Goal: Communication & Community: Answer question/provide support

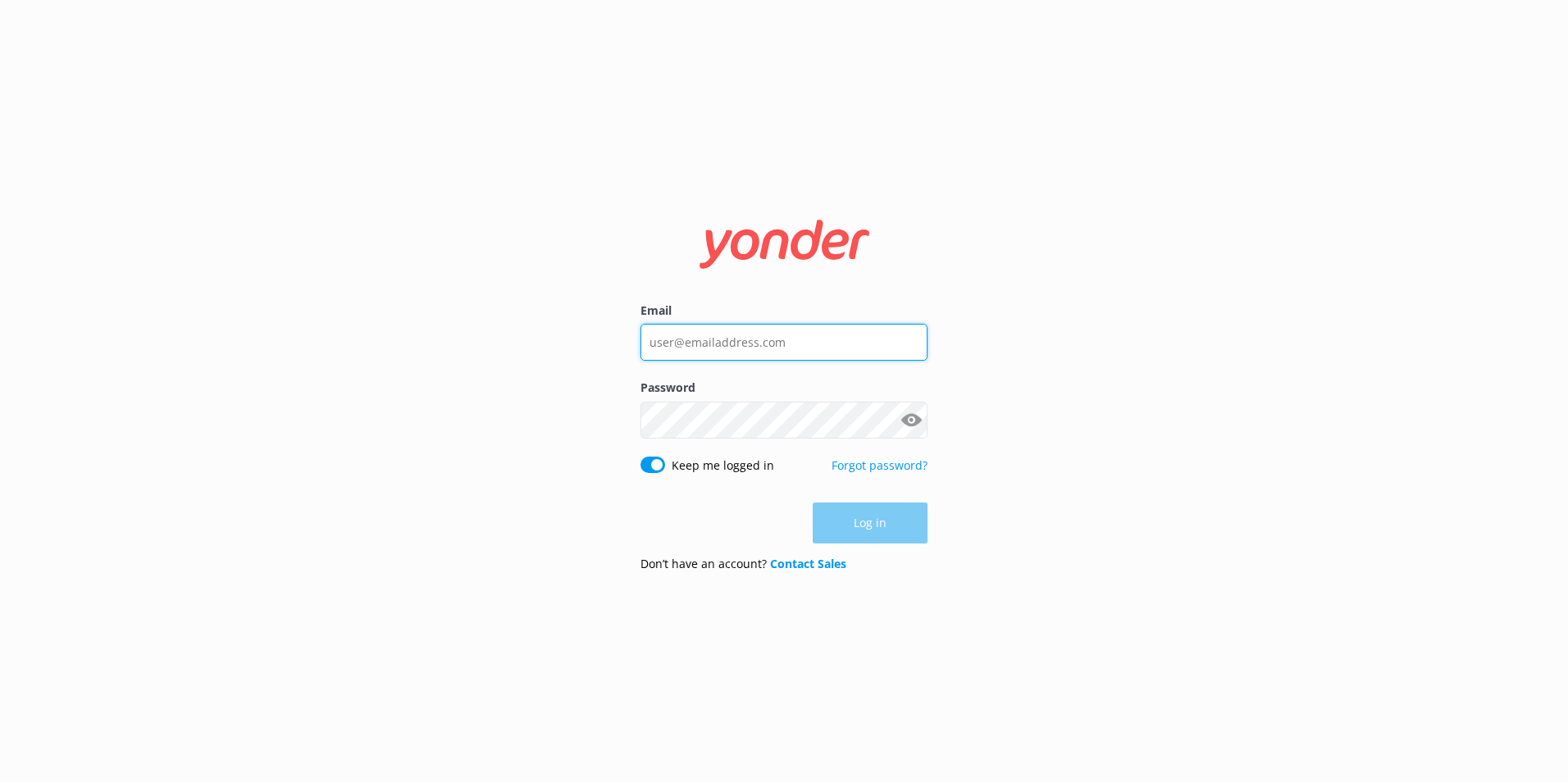
type input "[EMAIL_ADDRESS][DOMAIN_NAME]"
click at [863, 513] on div "Log in" at bounding box center [784, 524] width 287 height 41
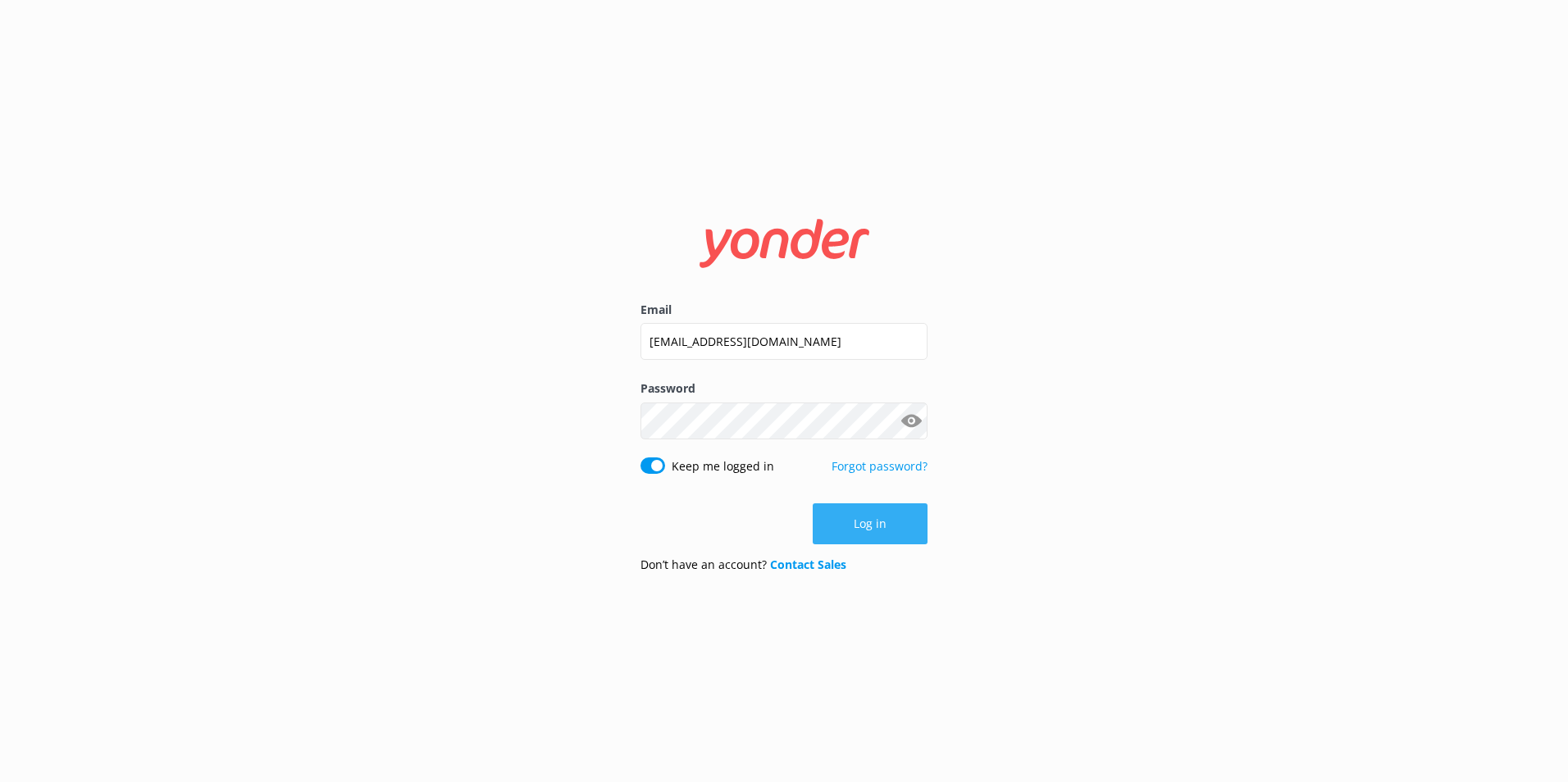
click at [865, 521] on button "Log in" at bounding box center [870, 524] width 115 height 41
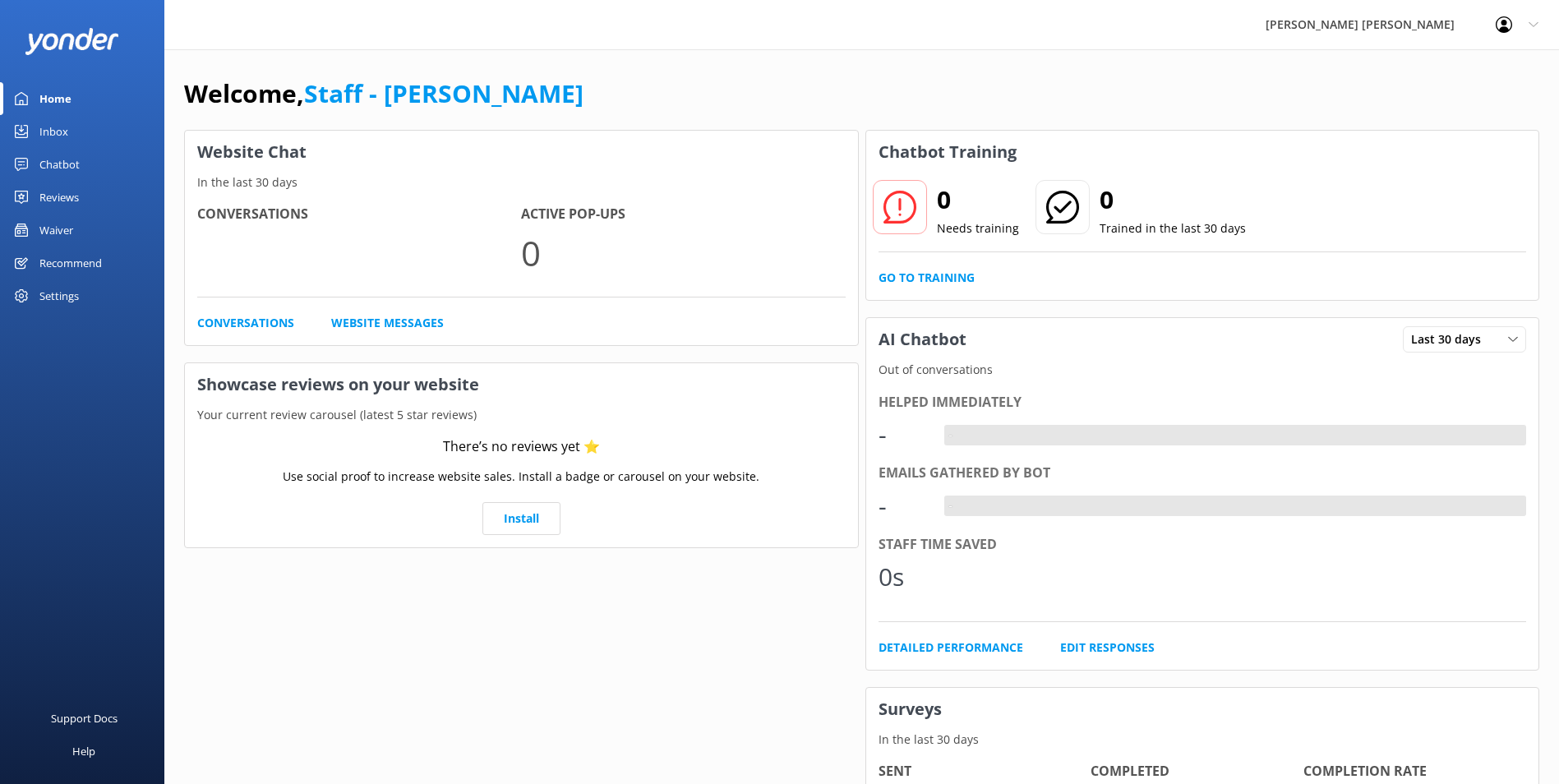
click at [50, 154] on div "Chatbot" at bounding box center [60, 164] width 41 height 32
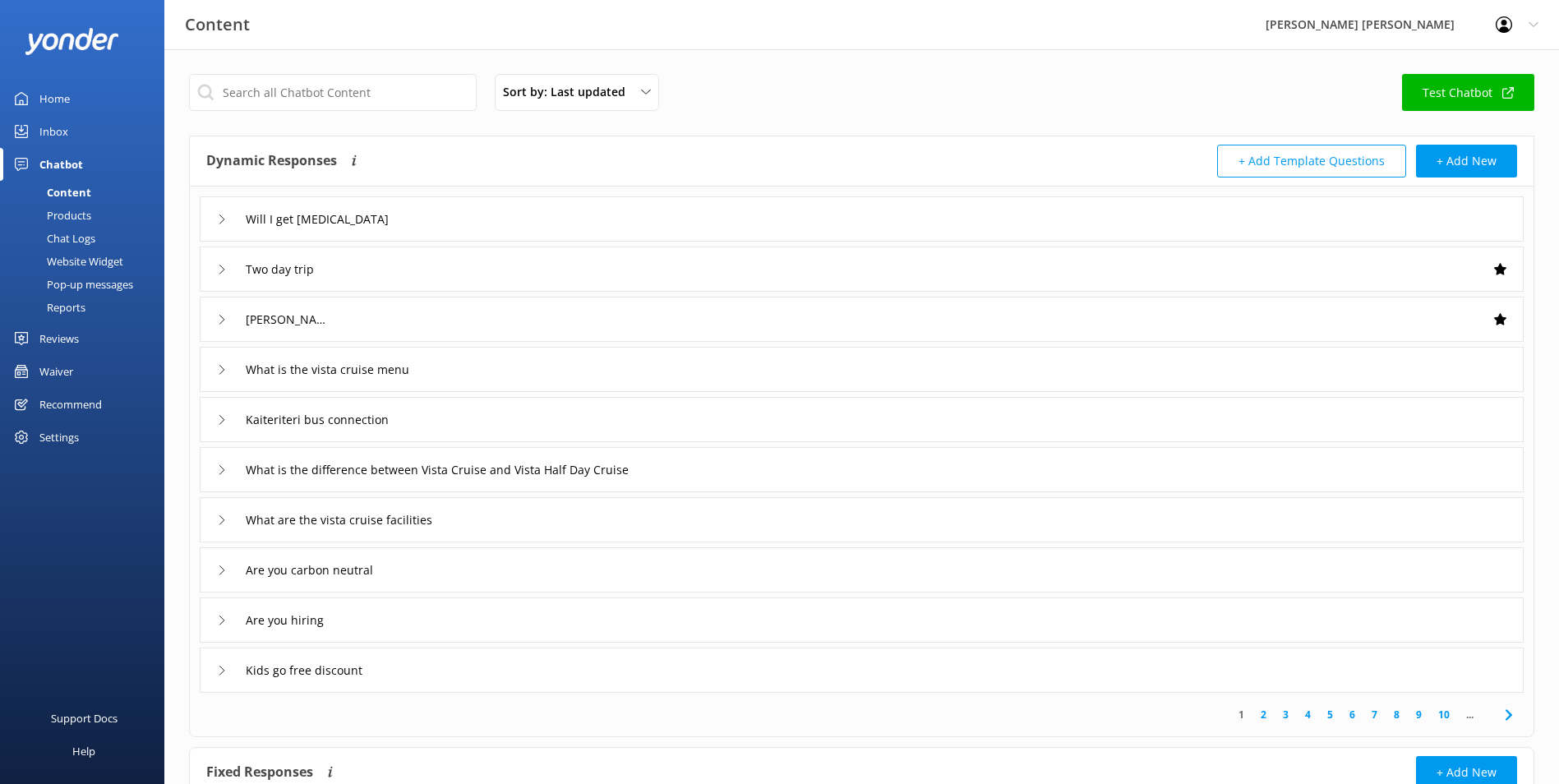
click at [87, 129] on link "Inbox" at bounding box center [82, 132] width 164 height 32
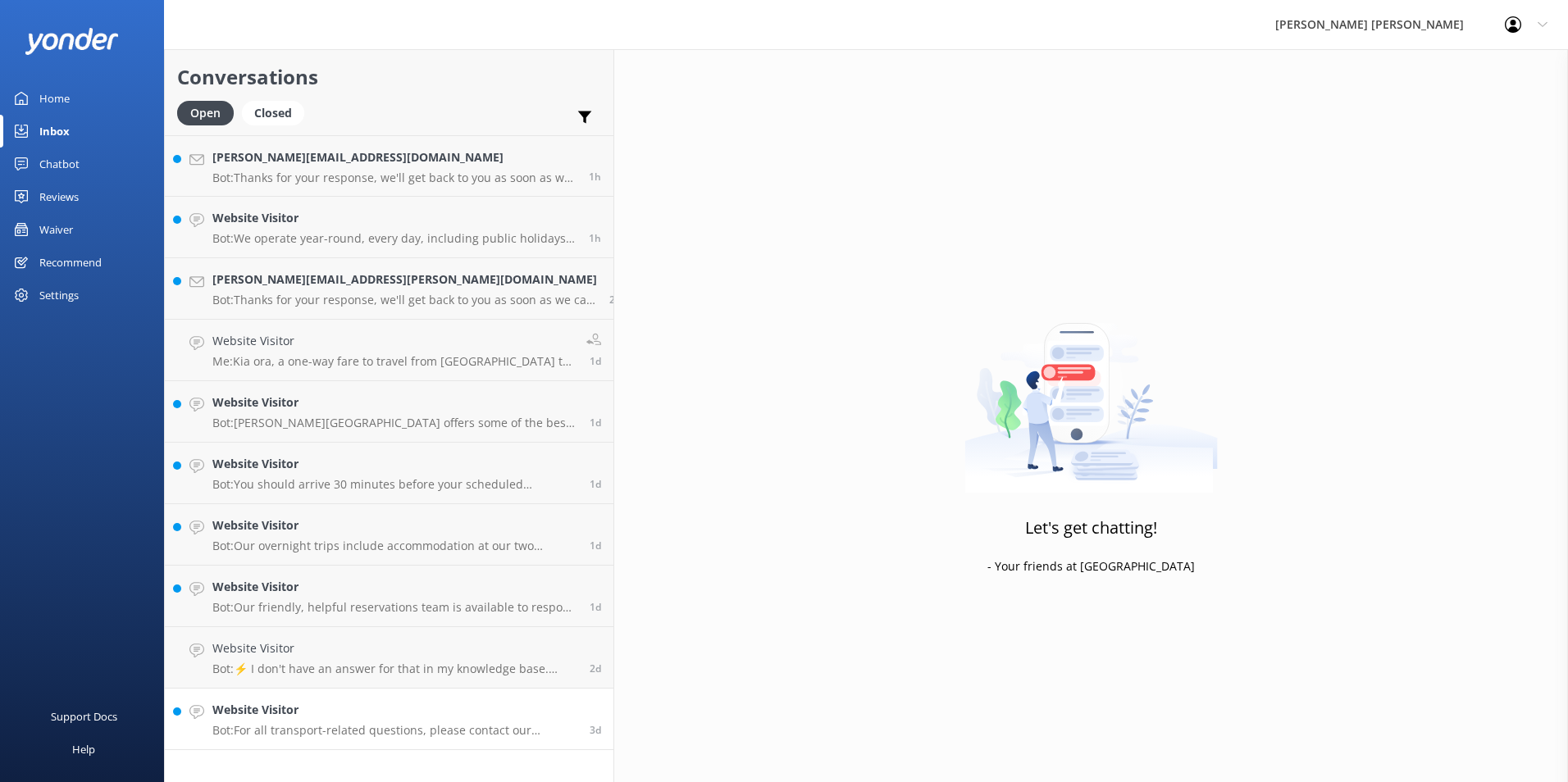
click at [342, 719] on h4 "Website Visitor" at bounding box center [394, 710] width 365 height 18
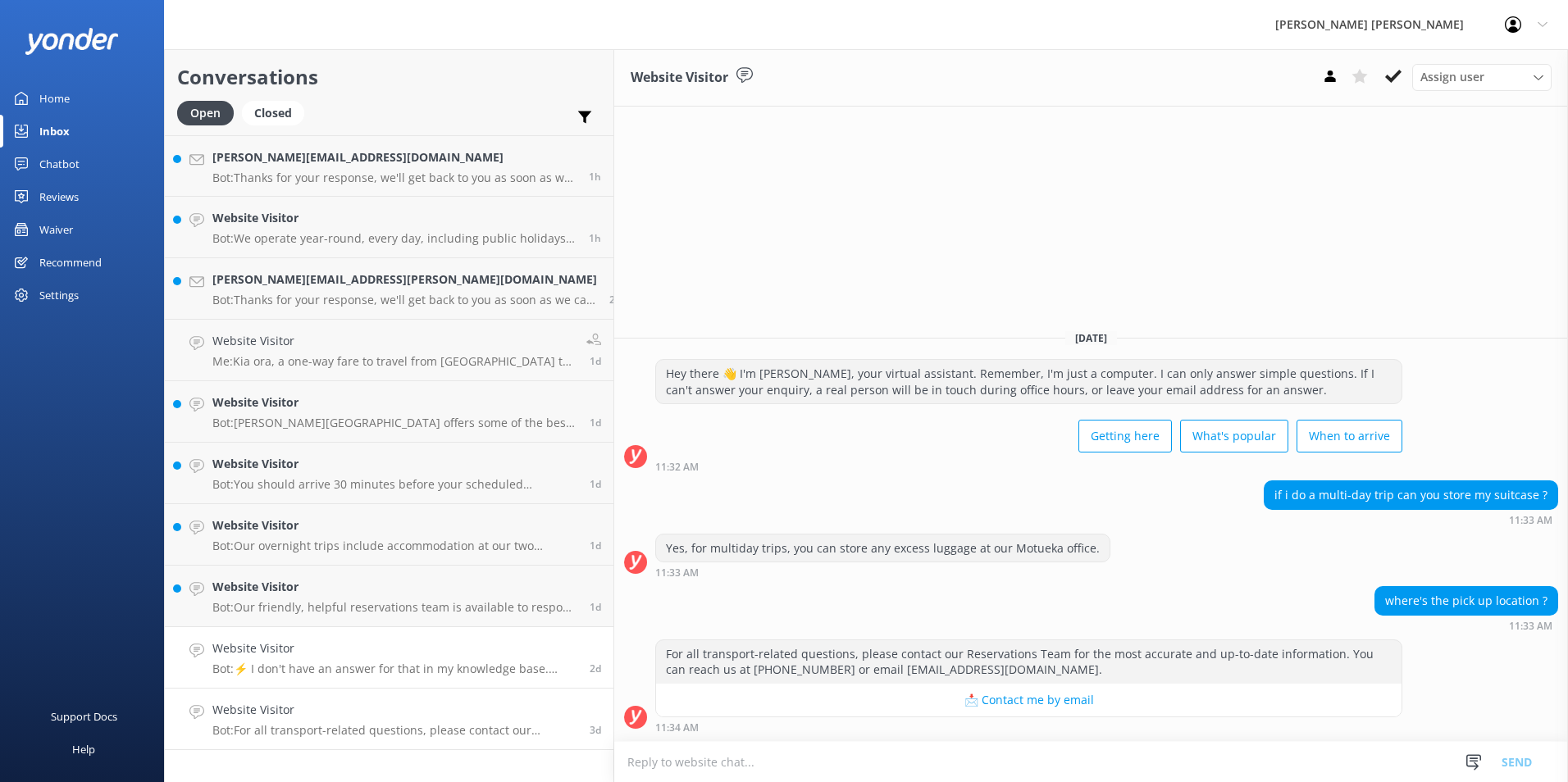
click at [305, 669] on p "Bot: ⚡ I don't have an answer for that in my knowledge base. Please try and rep…" at bounding box center [394, 669] width 365 height 14
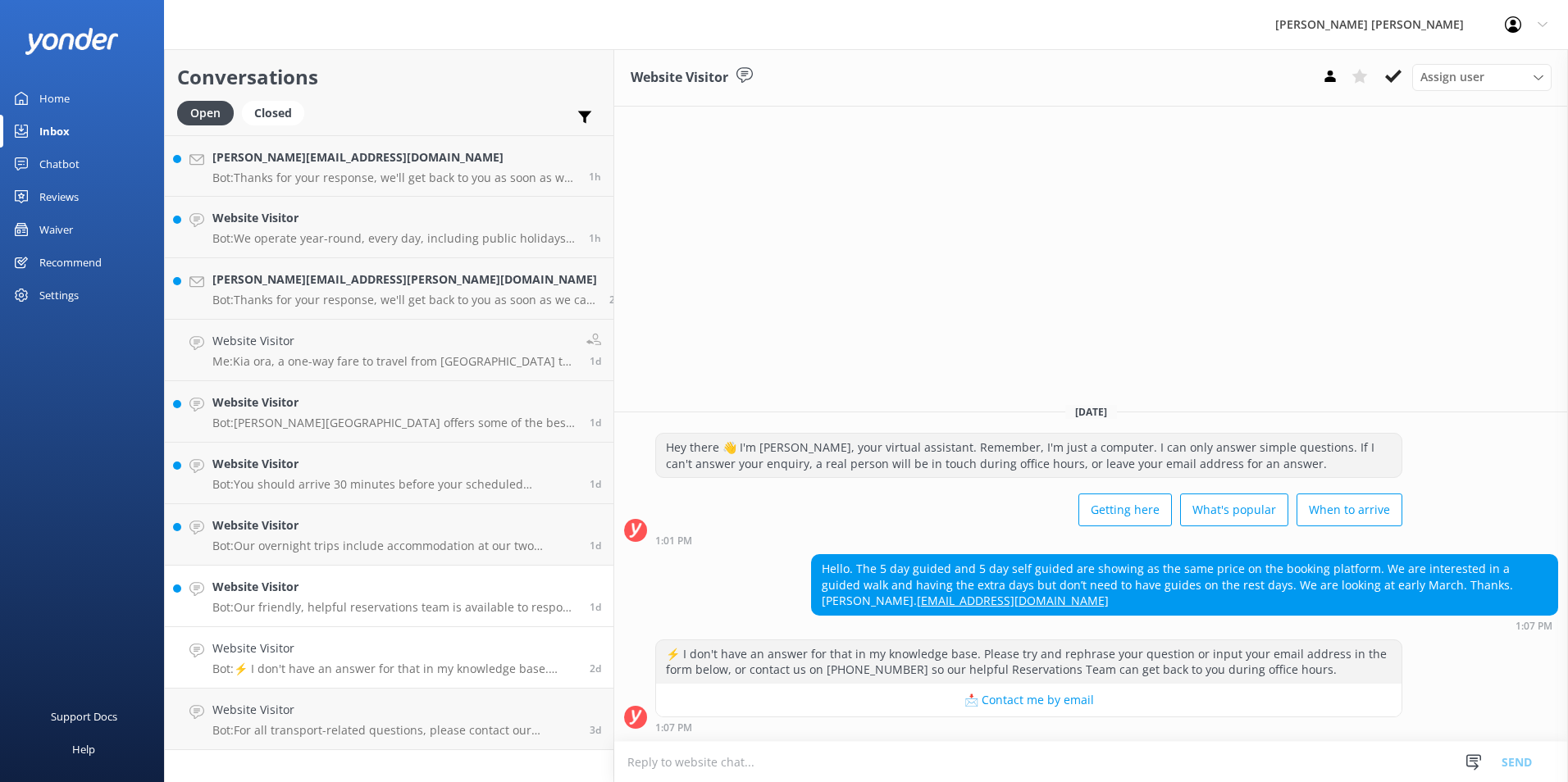
click at [291, 597] on div "Website Visitor Bot: Our friendly, helpful reservations team is available to re…" at bounding box center [394, 596] width 365 height 36
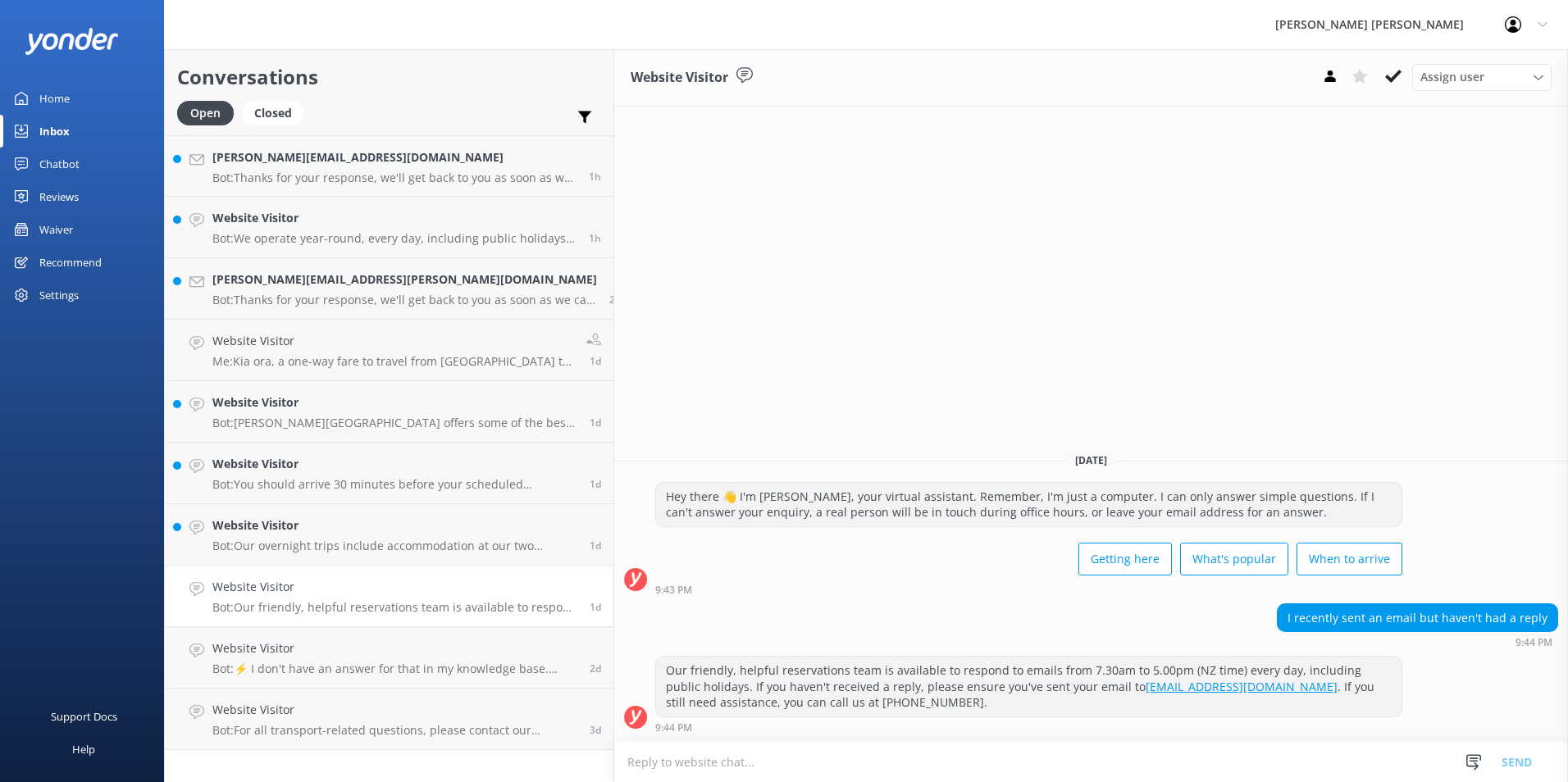
click at [688, 770] on textarea at bounding box center [1091, 762] width 954 height 40
type textarea "H"
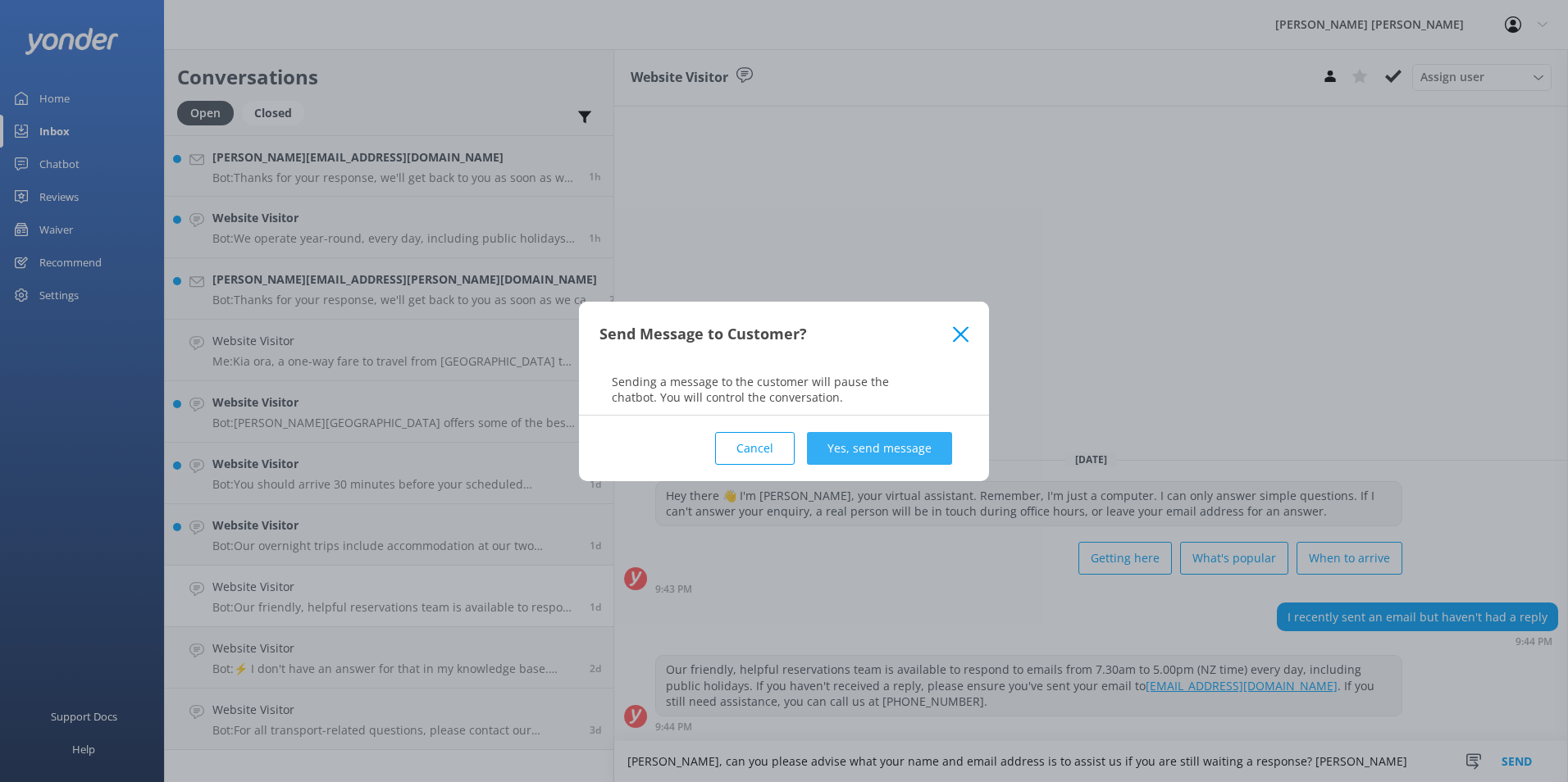
type textarea "[PERSON_NAME], can you please advise what your name and email address is to ass…"
click at [878, 453] on button "Yes, send message" at bounding box center [879, 448] width 145 height 32
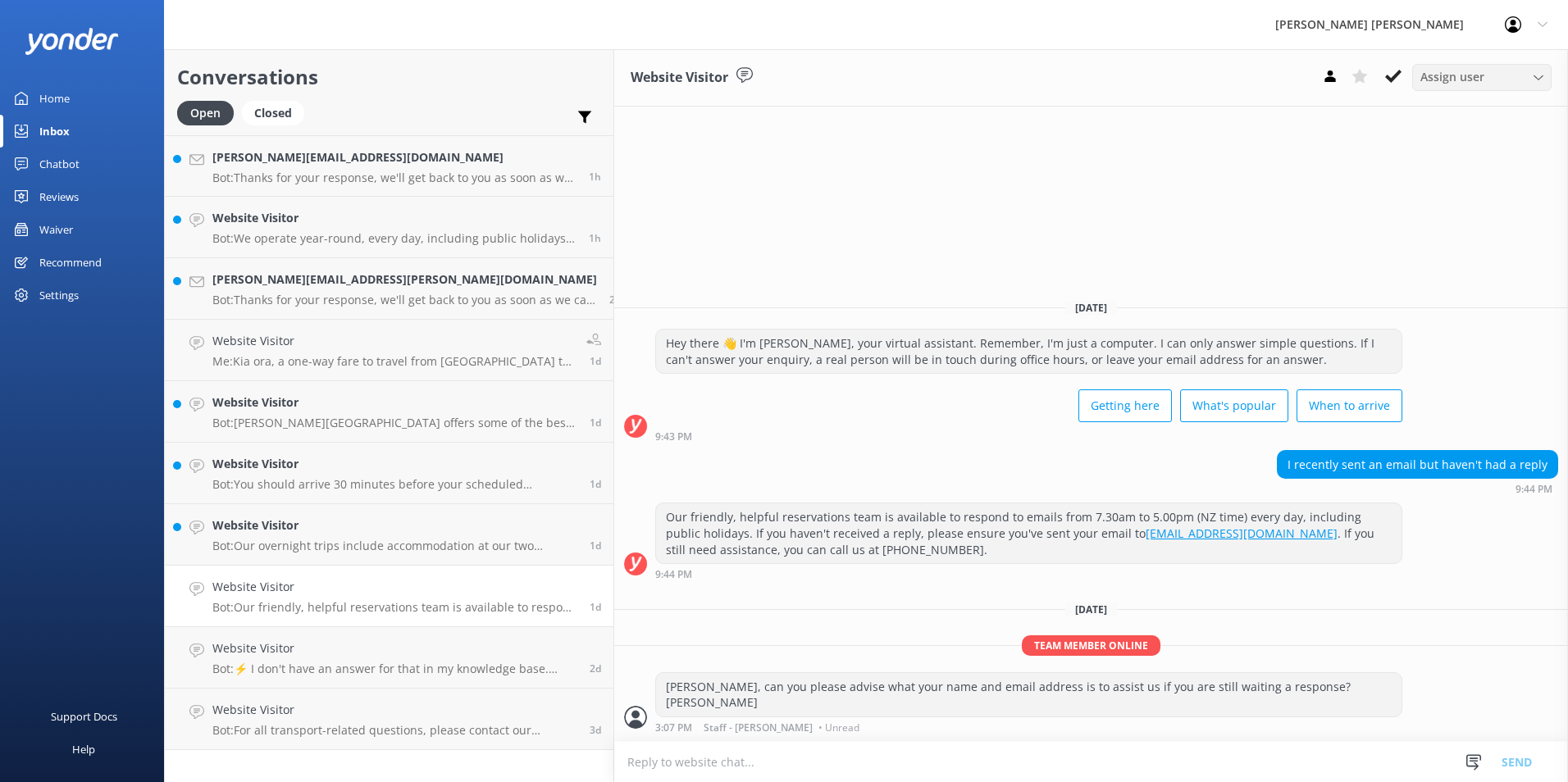
click at [1537, 78] on use at bounding box center [1538, 76] width 9 height 4
click at [1391, 77] on icon at bounding box center [1393, 76] width 16 height 16
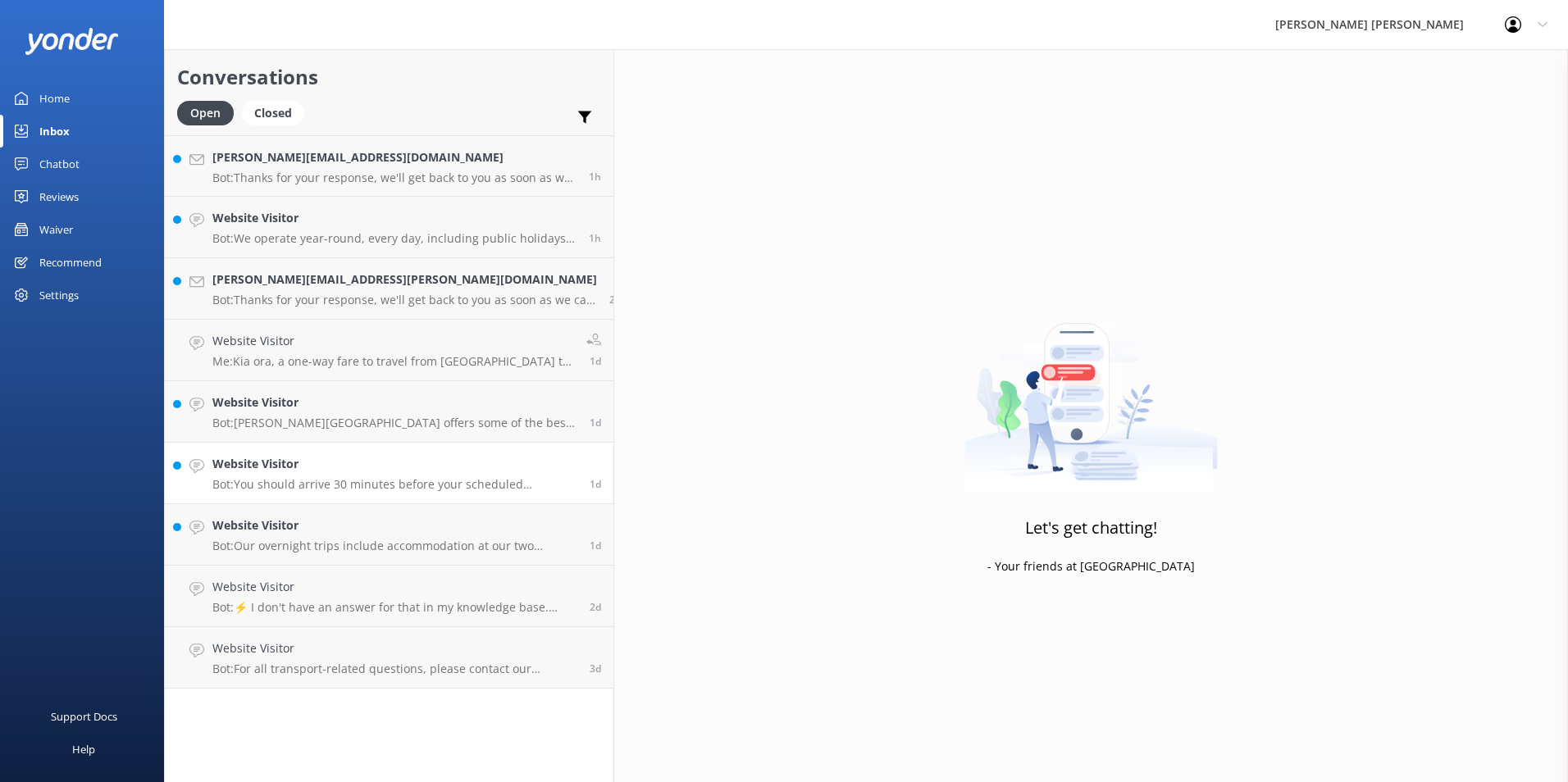
click at [378, 471] on h4 "Website Visitor" at bounding box center [394, 464] width 365 height 18
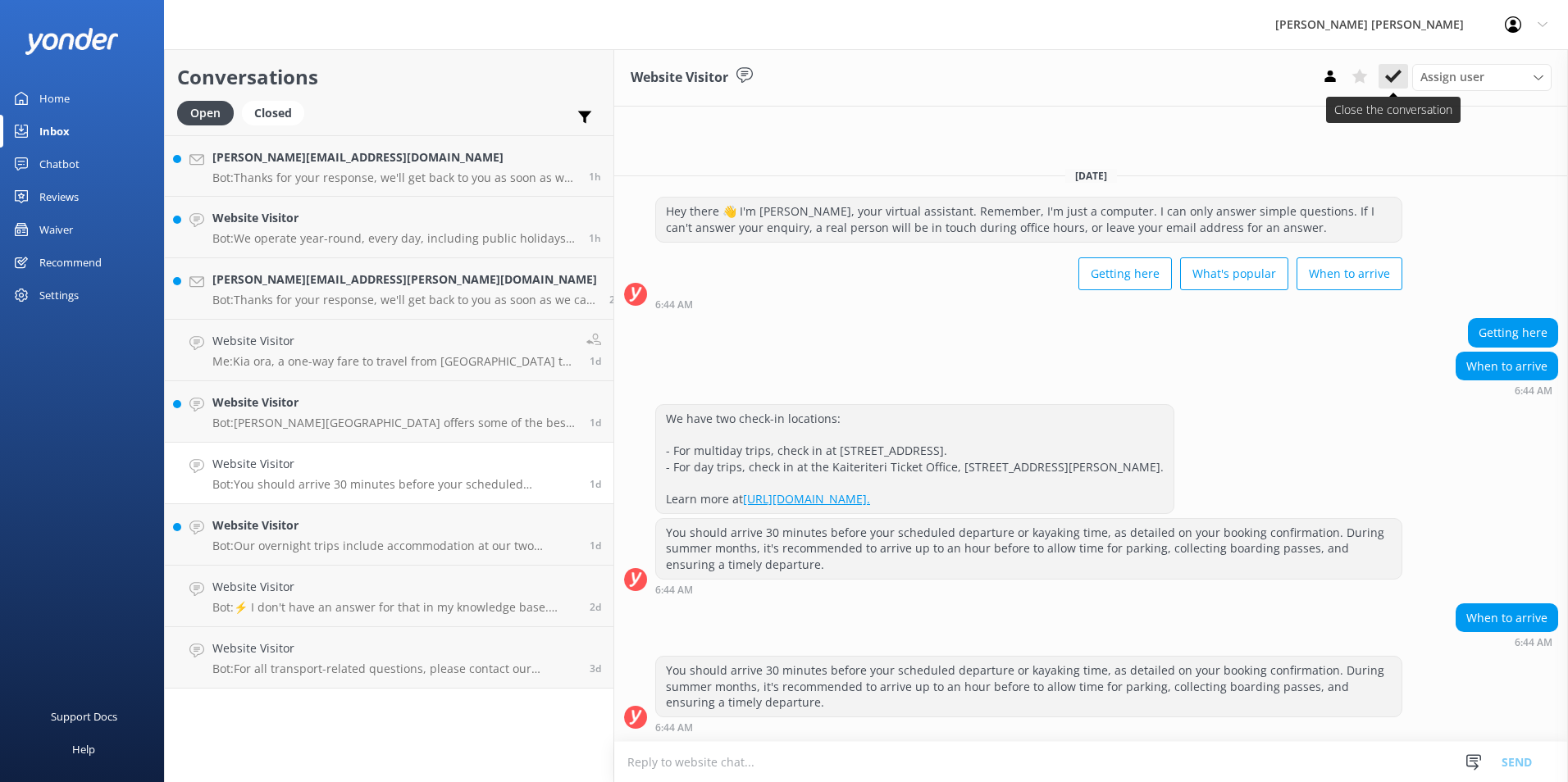
click at [1400, 73] on use at bounding box center [1393, 76] width 16 height 13
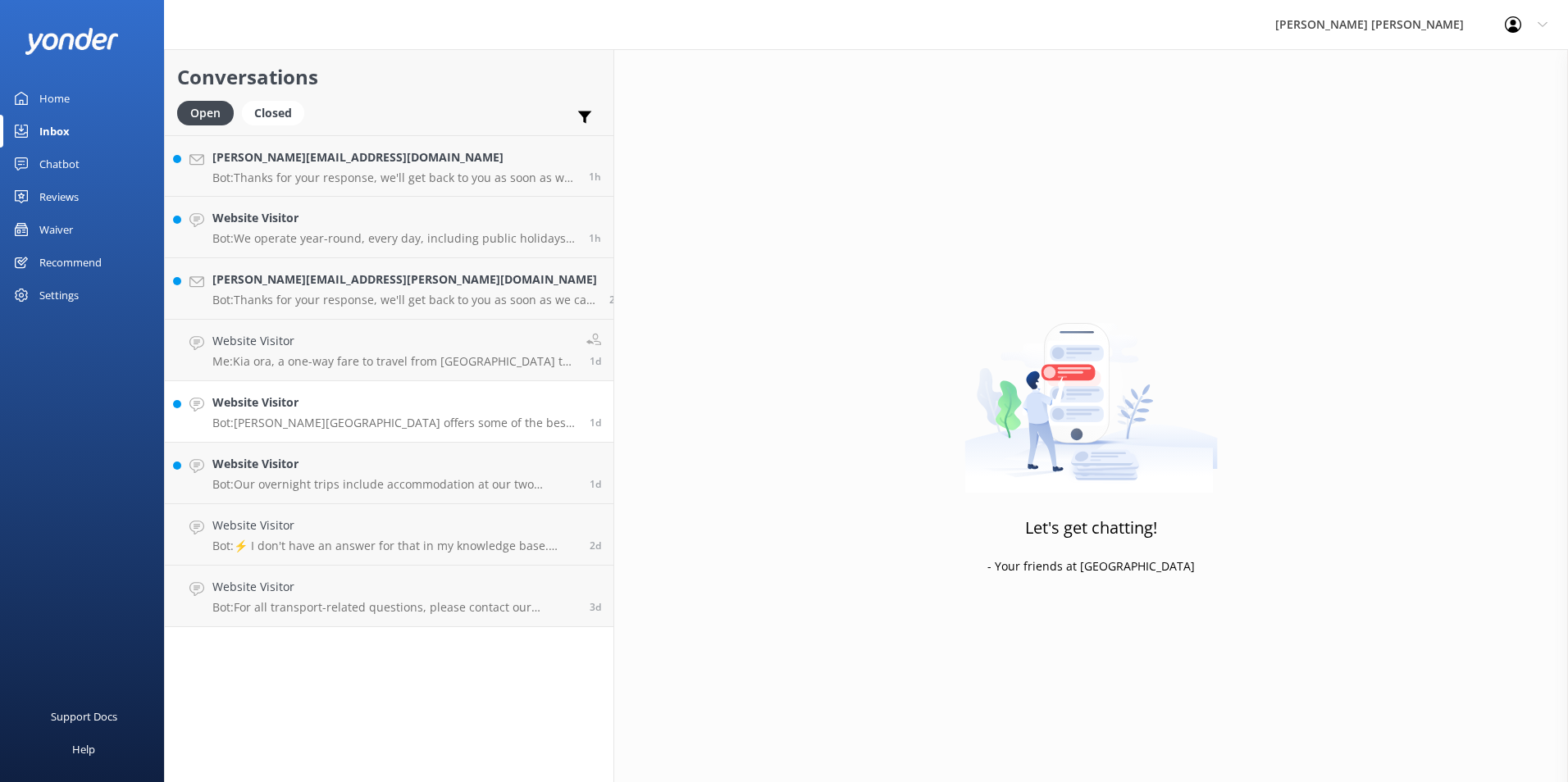
click at [345, 411] on h4 "Website Visitor" at bounding box center [394, 402] width 365 height 18
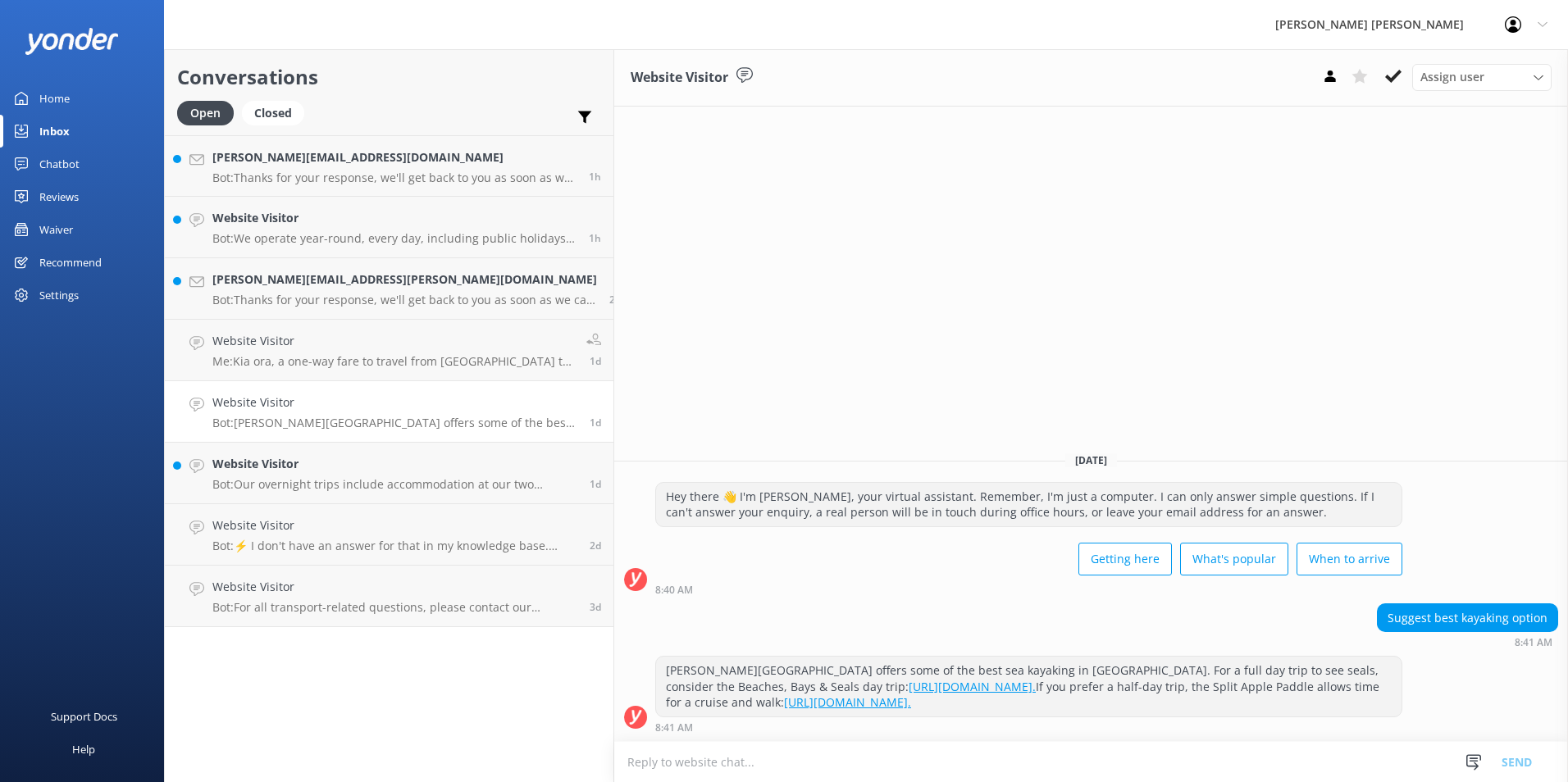
click at [653, 766] on textarea at bounding box center [1091, 762] width 954 height 40
type textarea "H"
type textarea "K"
type textarea "A"
type textarea "I"
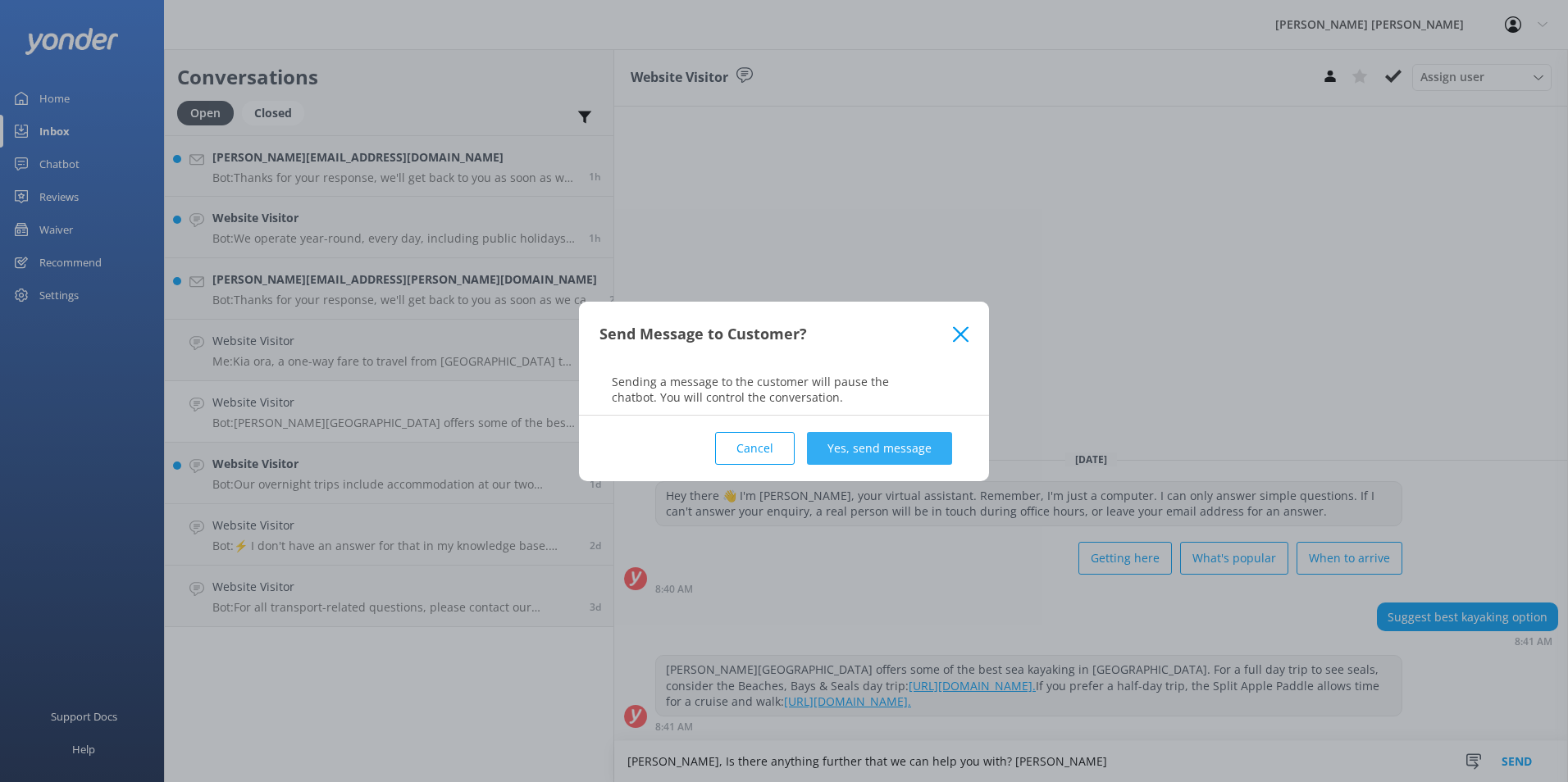
type textarea "[PERSON_NAME], Is there anything further that we can help you with? [PERSON_NAM…"
click at [872, 445] on button "Yes, send message" at bounding box center [879, 448] width 145 height 32
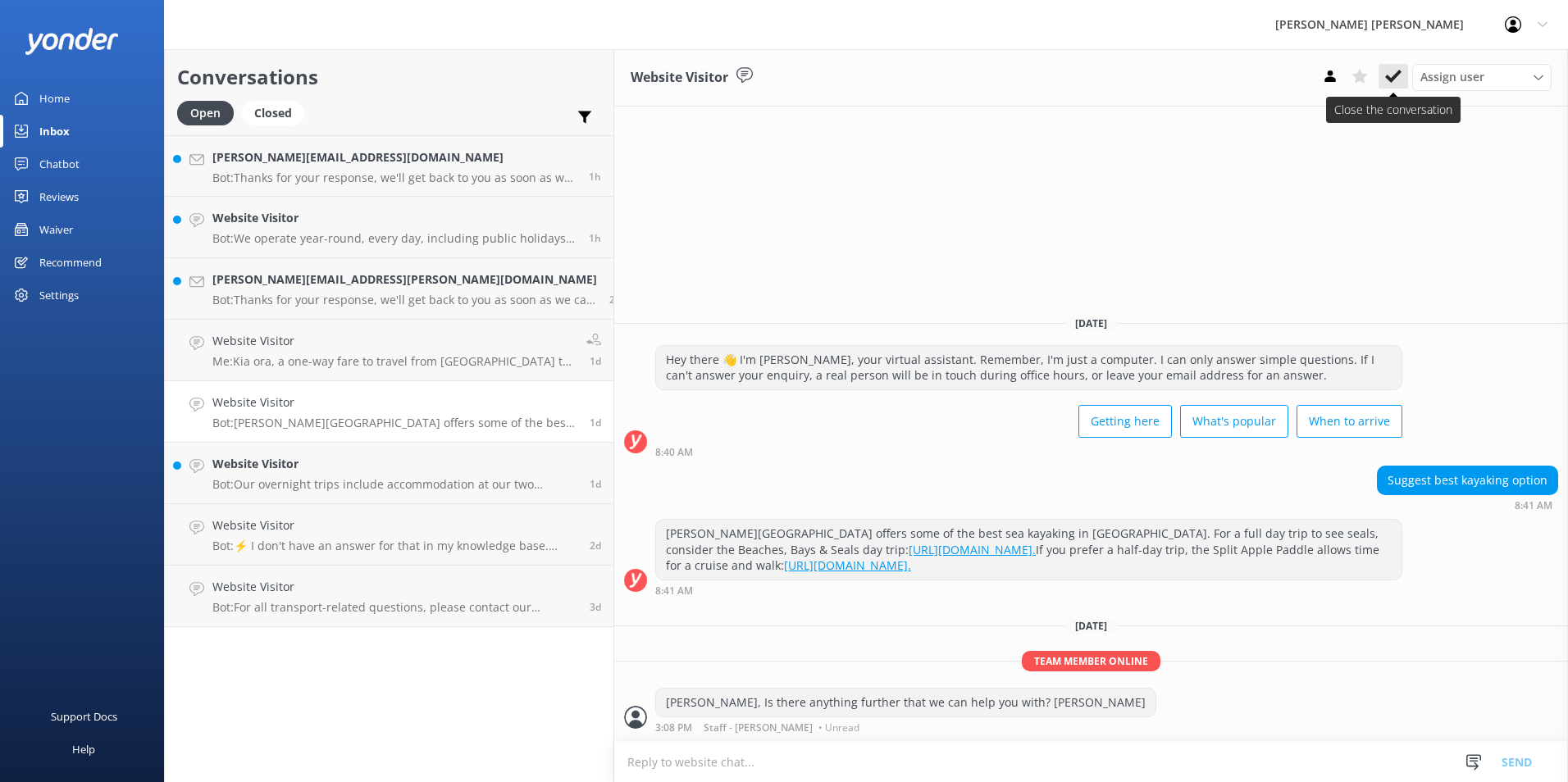
click at [1397, 78] on icon at bounding box center [1393, 76] width 16 height 16
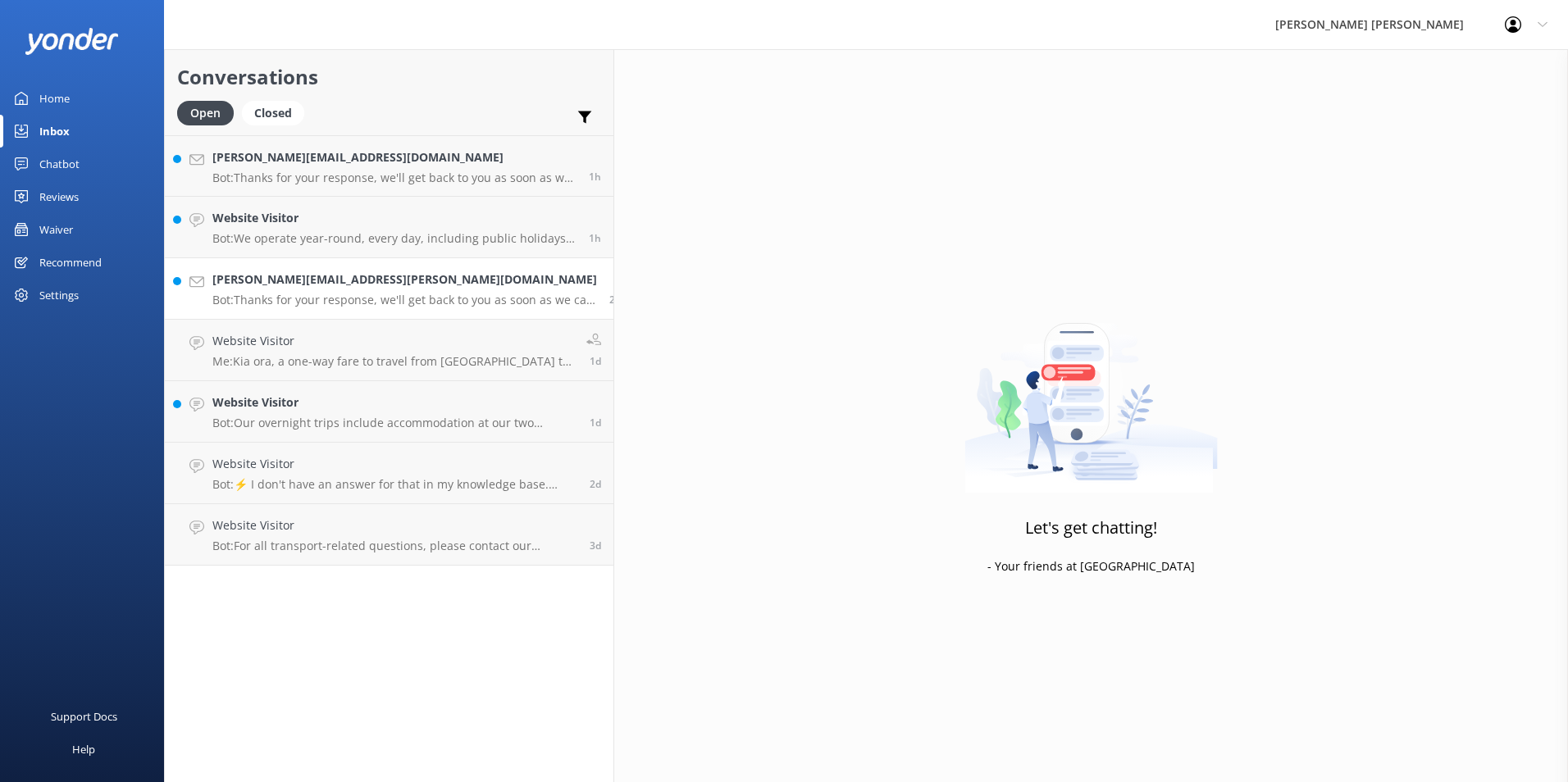
click at [328, 280] on h4 "[PERSON_NAME][EMAIL_ADDRESS][PERSON_NAME][DOMAIN_NAME]" at bounding box center [404, 280] width 384 height 18
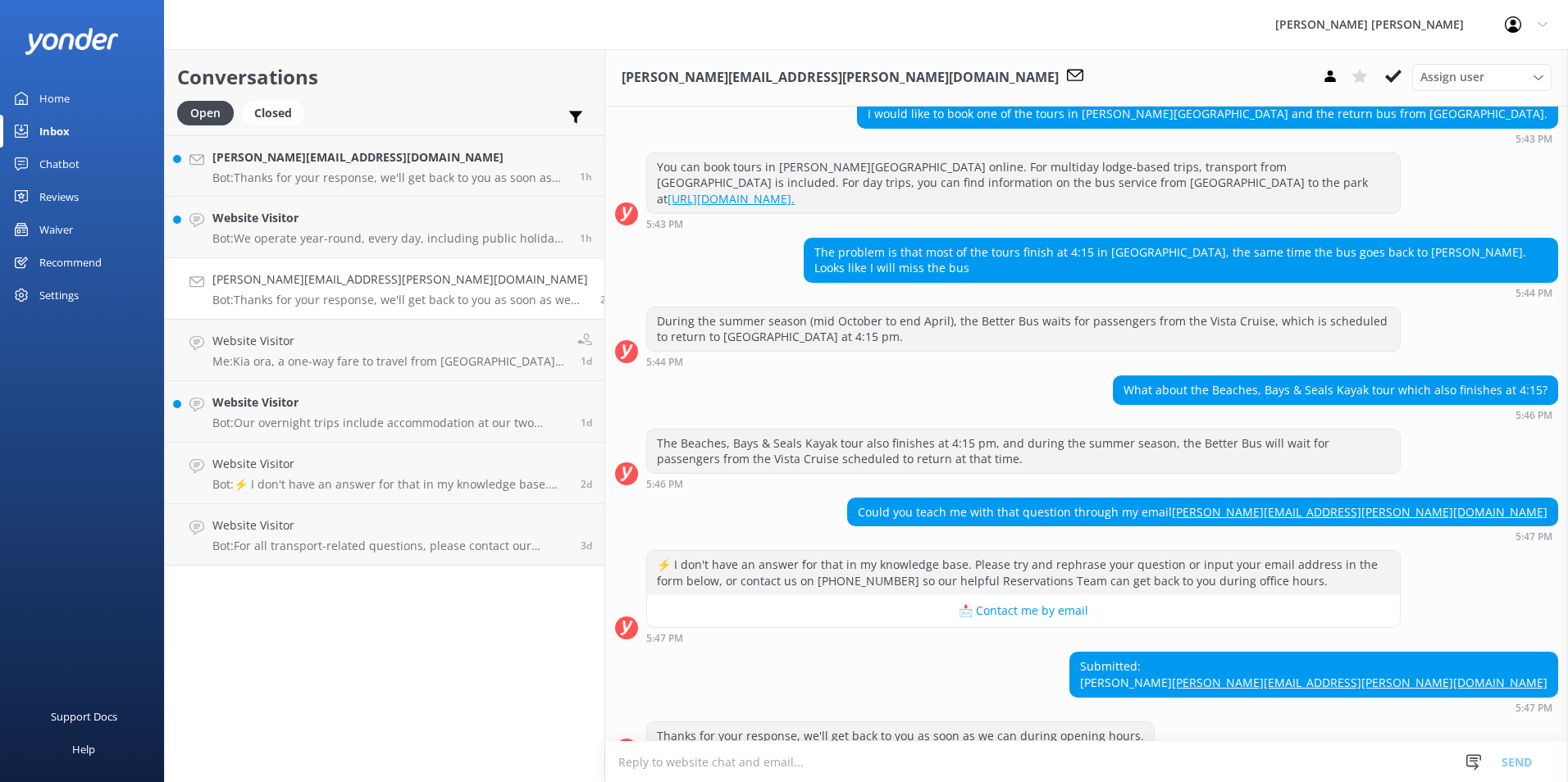
scroll to position [189, 0]
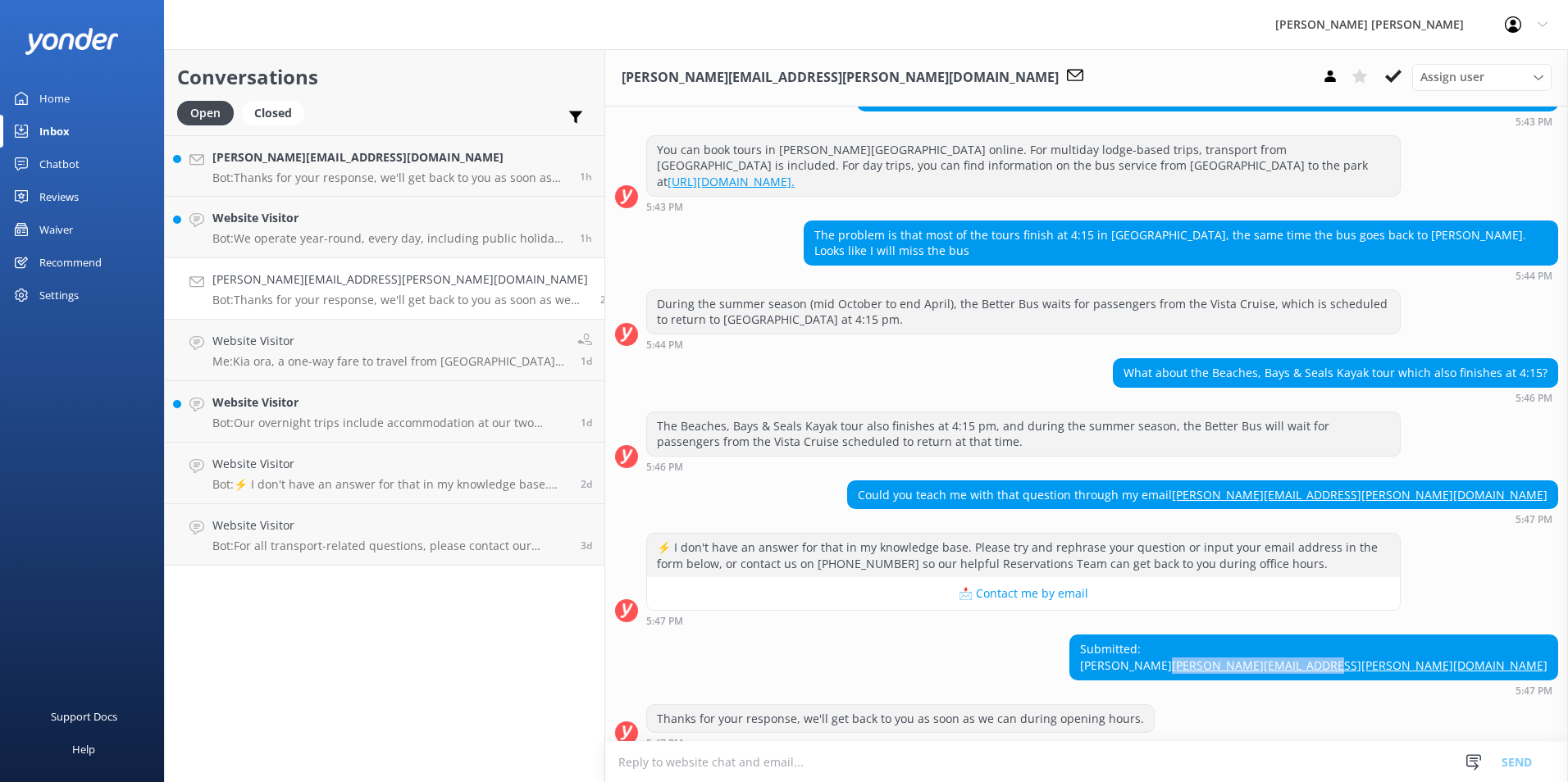
drag, startPoint x: 1538, startPoint y: 652, endPoint x: 1383, endPoint y: 651, distance: 155.0
click at [1383, 651] on div "Submitted: [PERSON_NAME] [PERSON_NAME][EMAIL_ADDRESS][PERSON_NAME][DOMAIN_NAME]" at bounding box center [1313, 657] width 487 height 43
copy link "[PERSON_NAME][EMAIL_ADDRESS][PERSON_NAME][DOMAIN_NAME]"
click at [1266, 602] on div "⚡ I don't have an answer for that in my knowledge base. Please try and rephrase…" at bounding box center [1086, 583] width 963 height 102
click at [677, 762] on textarea at bounding box center [1086, 762] width 963 height 40
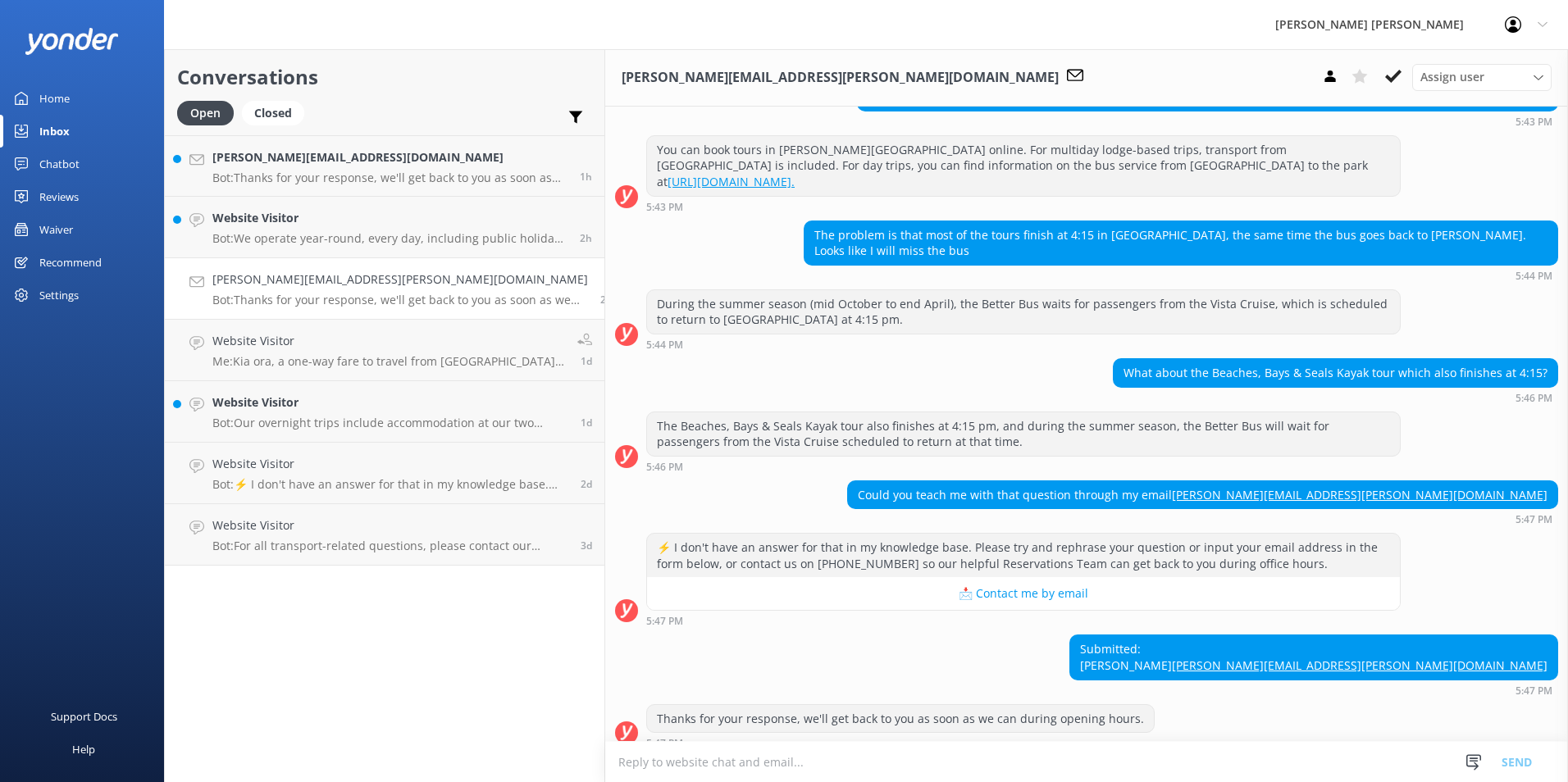
type textarea "W"
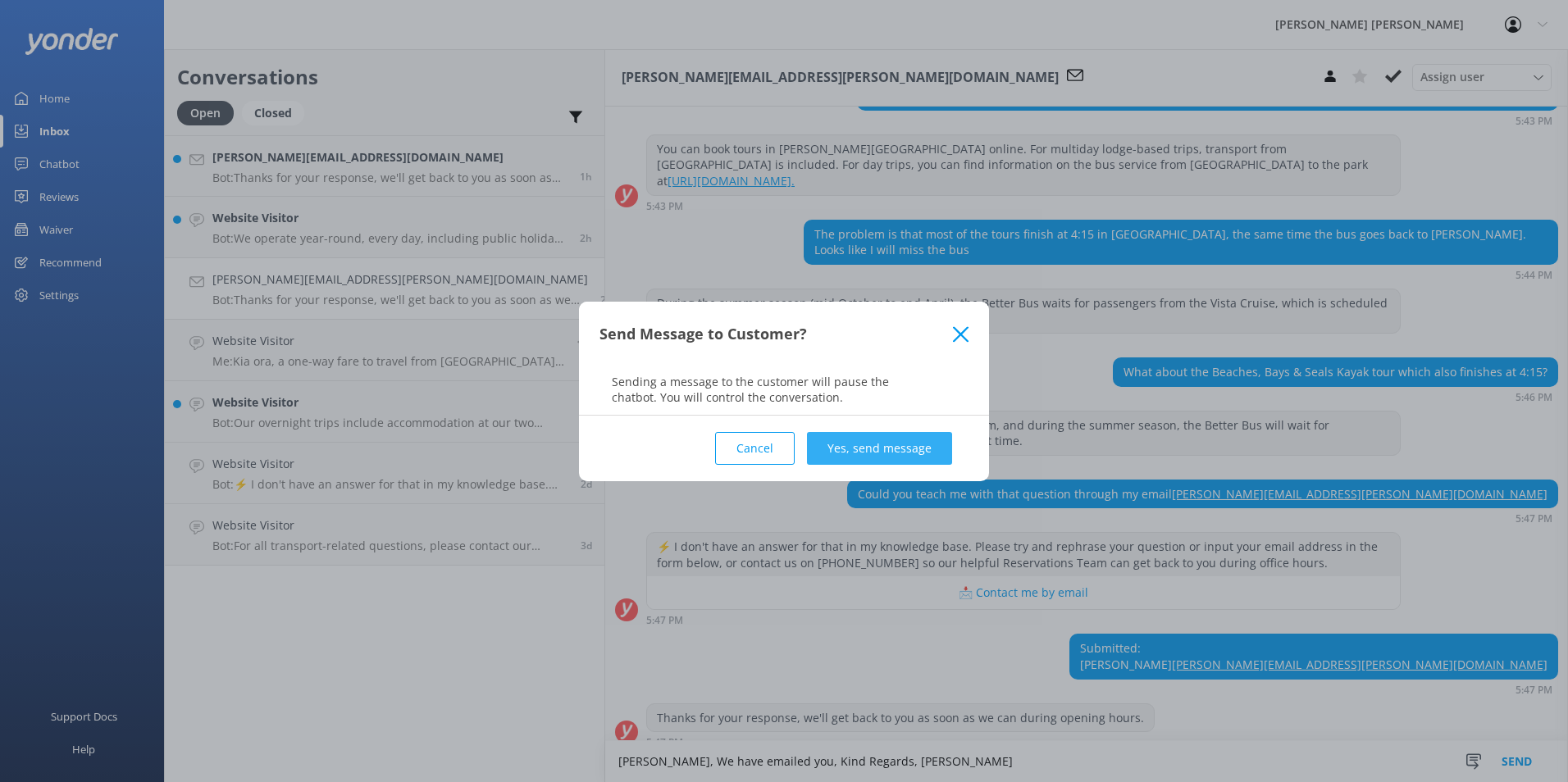
type textarea "[PERSON_NAME], We have emailed you, Kind Regards, [PERSON_NAME]"
click at [890, 443] on button "Yes, send message" at bounding box center [879, 448] width 145 height 32
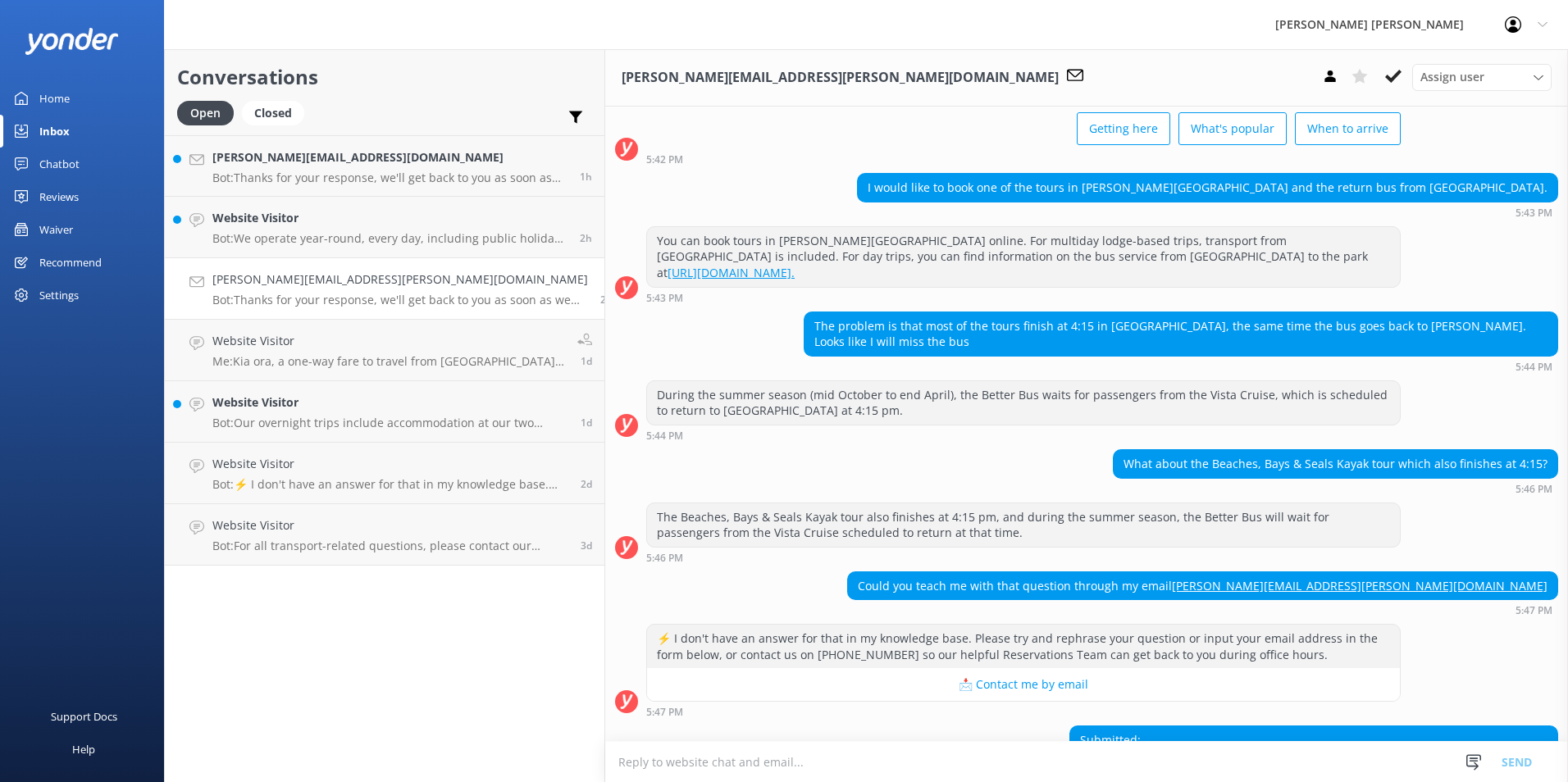
scroll to position [326, 0]
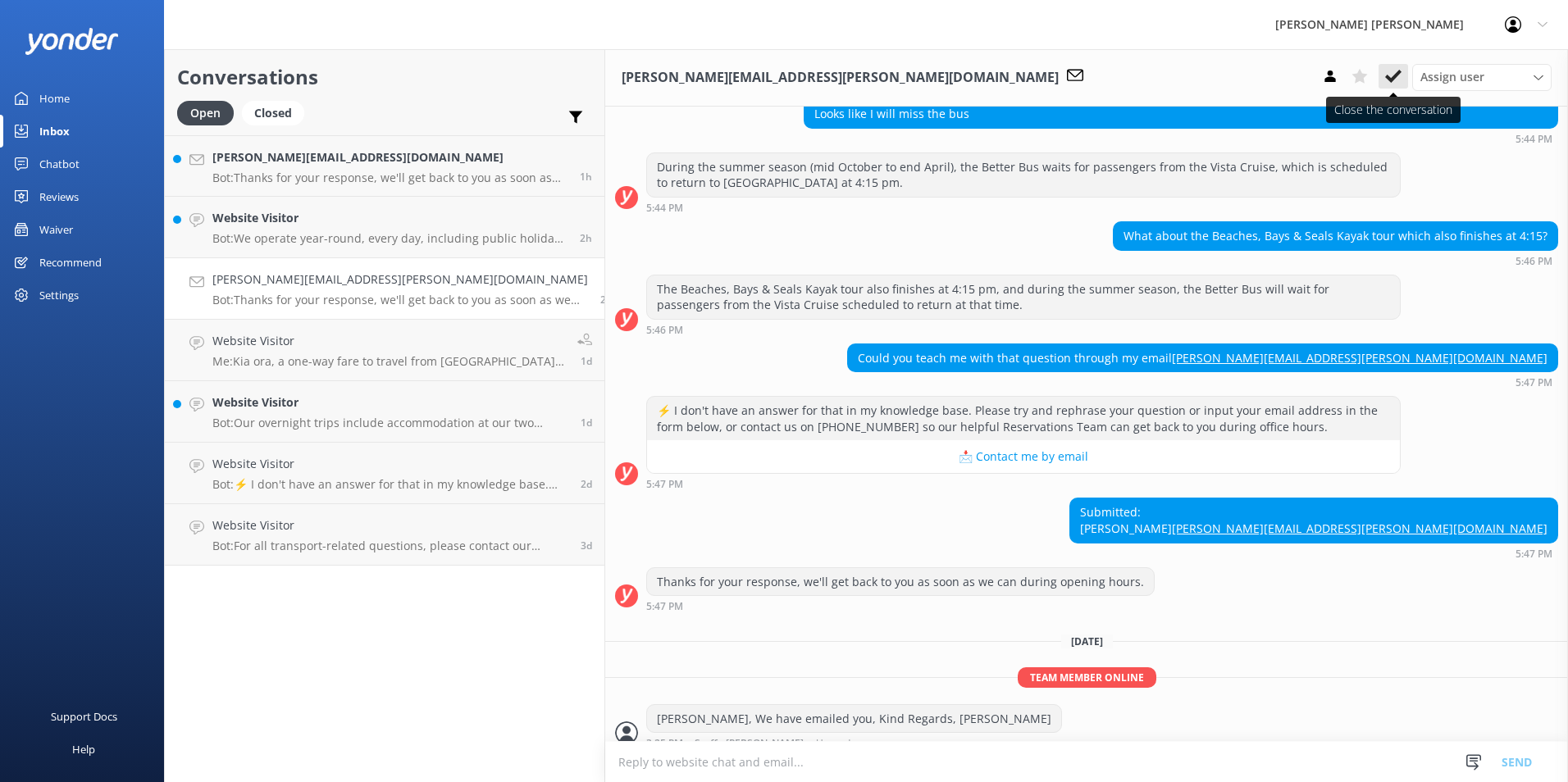
click at [1387, 78] on use at bounding box center [1393, 76] width 16 height 13
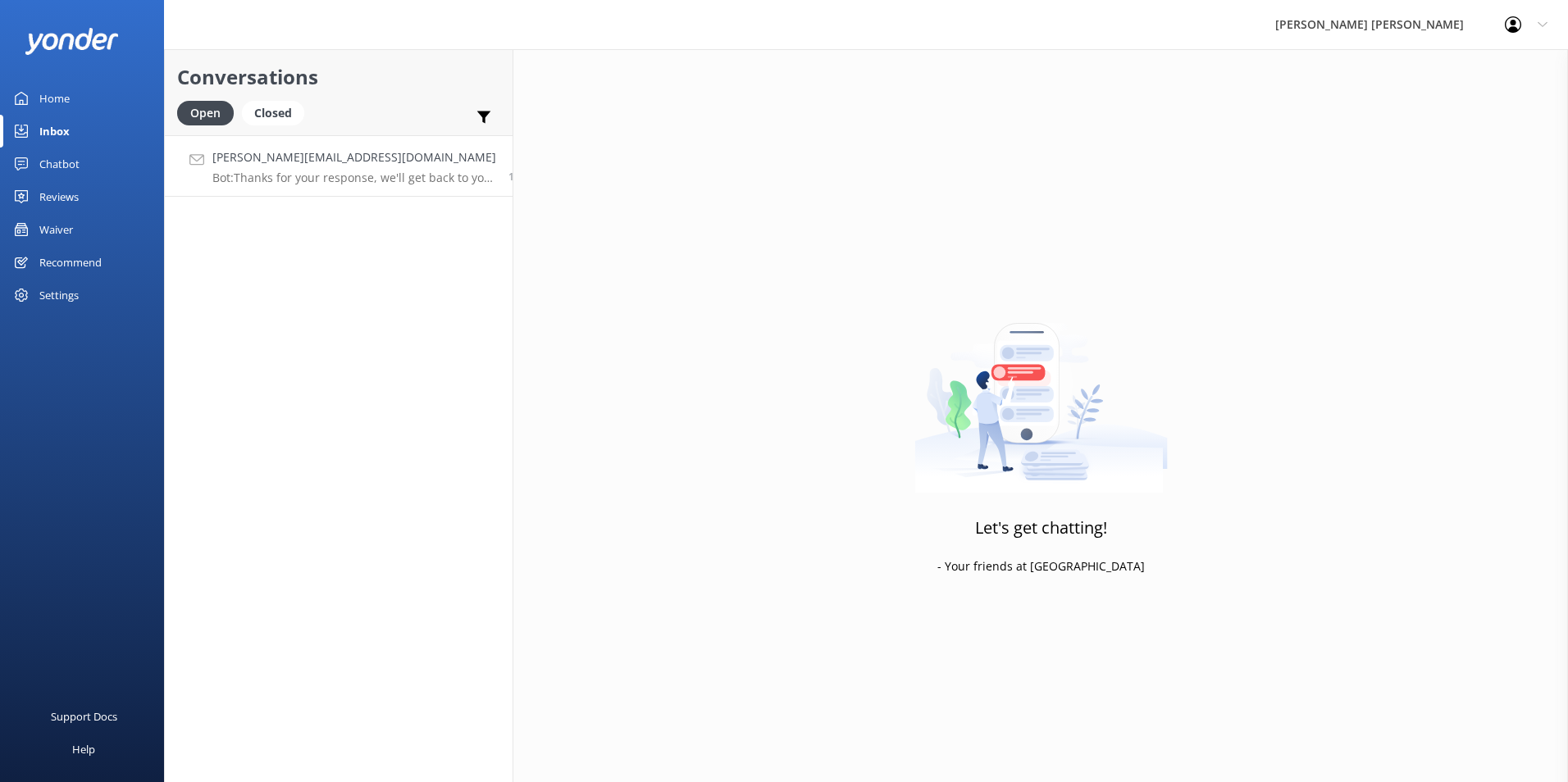
click at [283, 184] on p "Bot: Thanks for your response, we'll get back to you as soon as we can during o…" at bounding box center [354, 178] width 284 height 14
